Goal: Task Accomplishment & Management: Complete application form

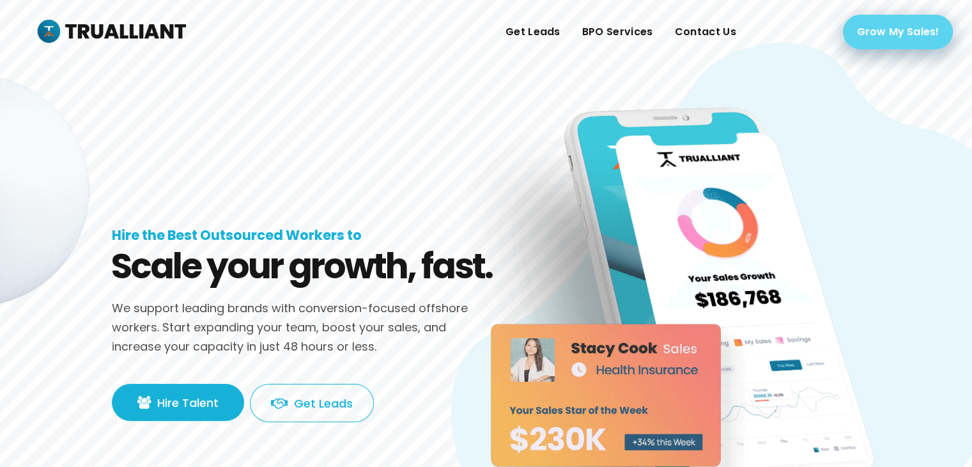
click at [888, 43] on link "Grow My Sales!" at bounding box center [898, 32] width 110 height 35
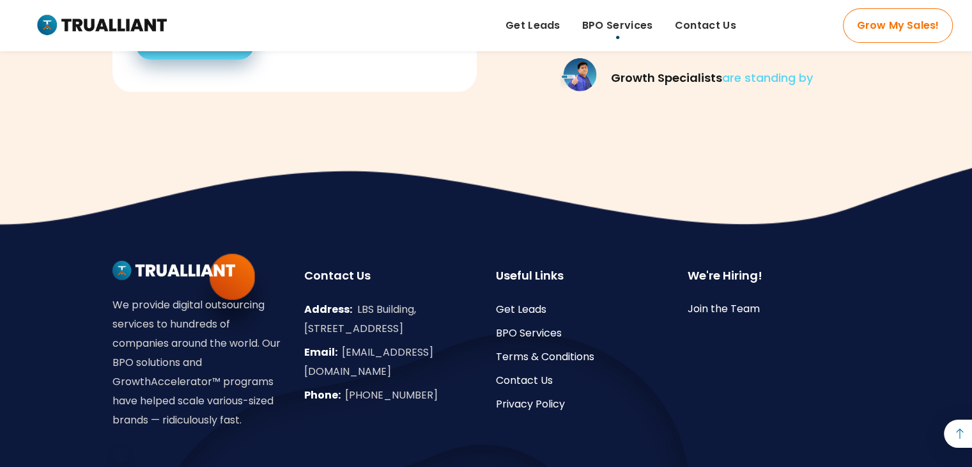
scroll to position [3623, 0]
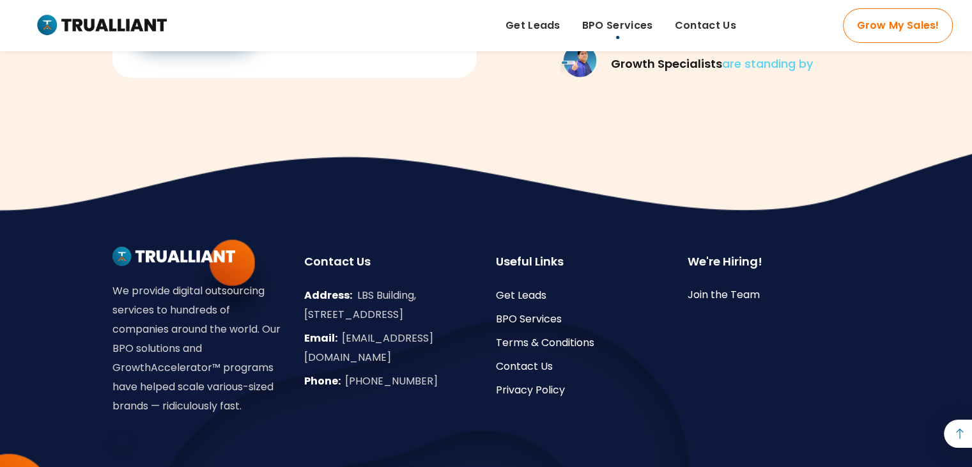
click at [572, 269] on div at bounding box center [582, 277] width 173 height 17
click at [724, 292] on link "Join the Team" at bounding box center [724, 294] width 72 height 15
